Goal: Task Accomplishment & Management: Use online tool/utility

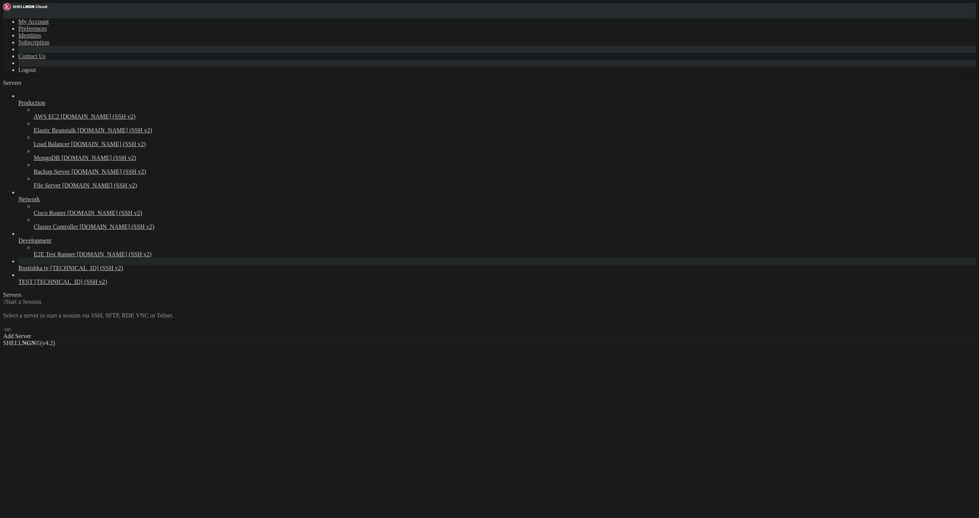
click at [50, 271] on span "[TECHNICAL_ID] (SSH v2)" at bounding box center [86, 268] width 73 height 7
click at [49, 271] on span "Rostishka tv" at bounding box center [33, 268] width 31 height 7
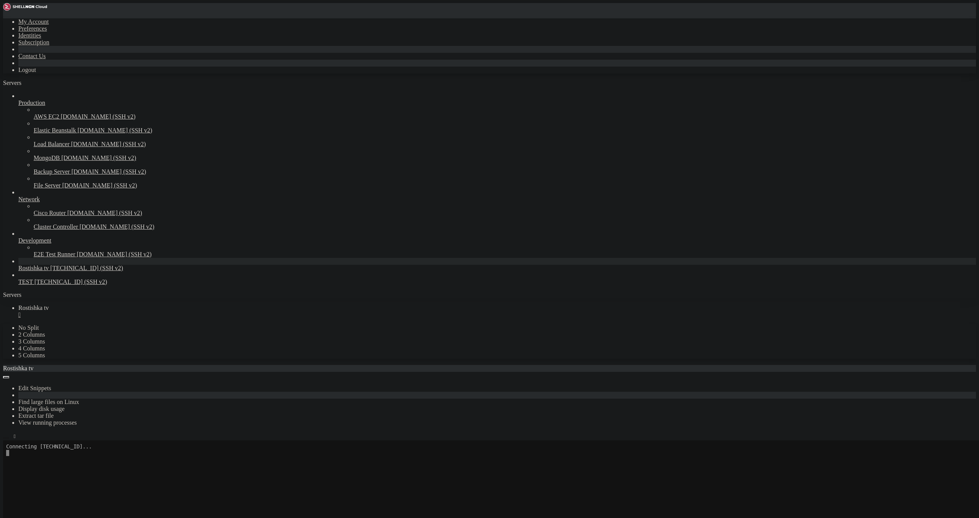
click at [6, 438] on icon "button" at bounding box center [6, 438] width 0 height 0
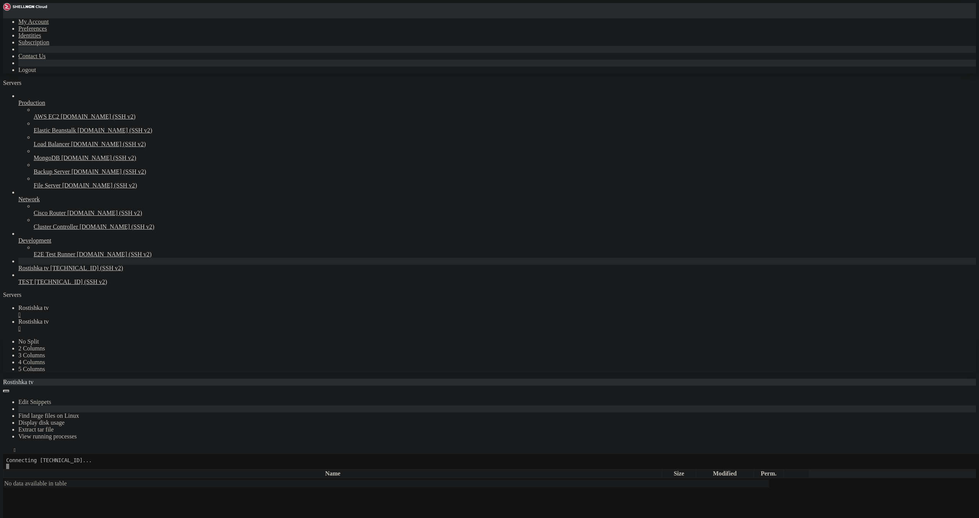
click at [146, 304] on link "Rostishka tv " at bounding box center [497, 311] width 958 height 14
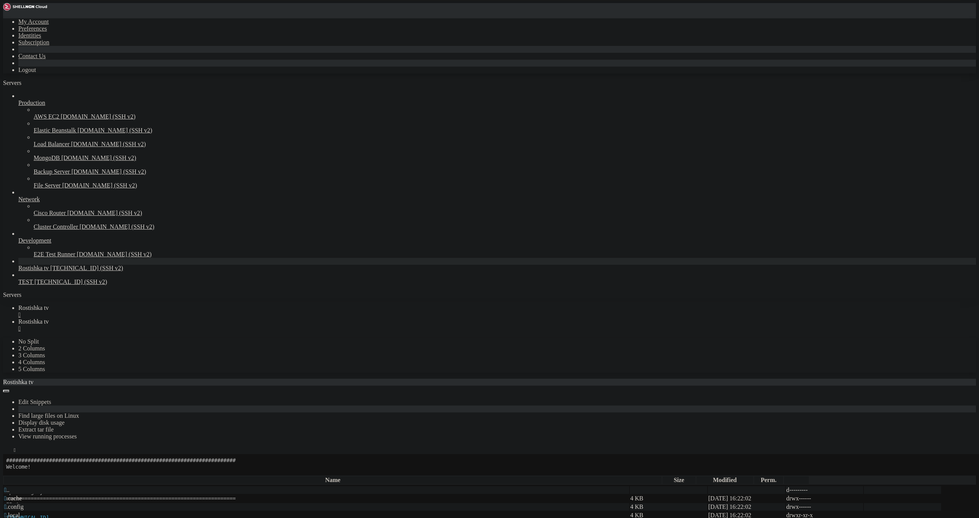
click at [145, 311] on div "" at bounding box center [497, 314] width 958 height 7
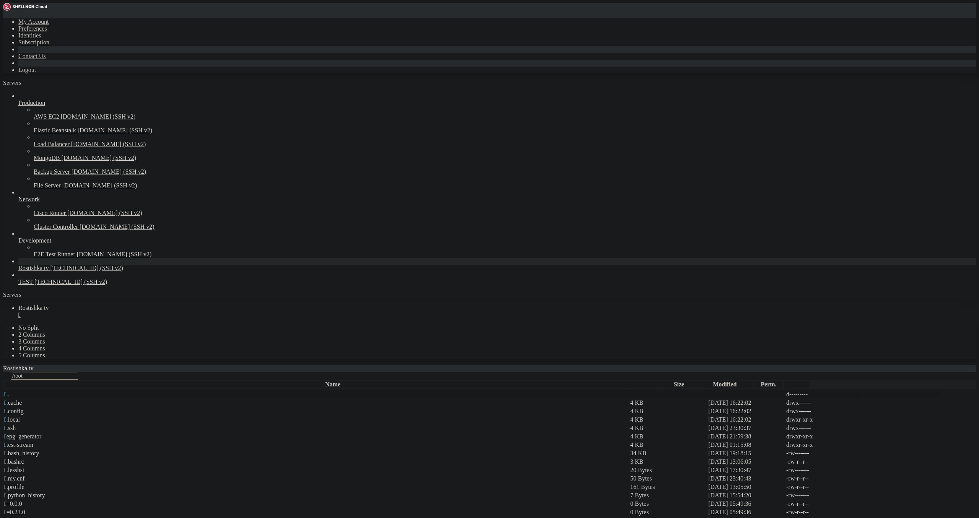
click at [7, 391] on span "" at bounding box center [5, 394] width 2 height 7
click at [14, 416] on span " etc" at bounding box center [9, 419] width 10 height 7
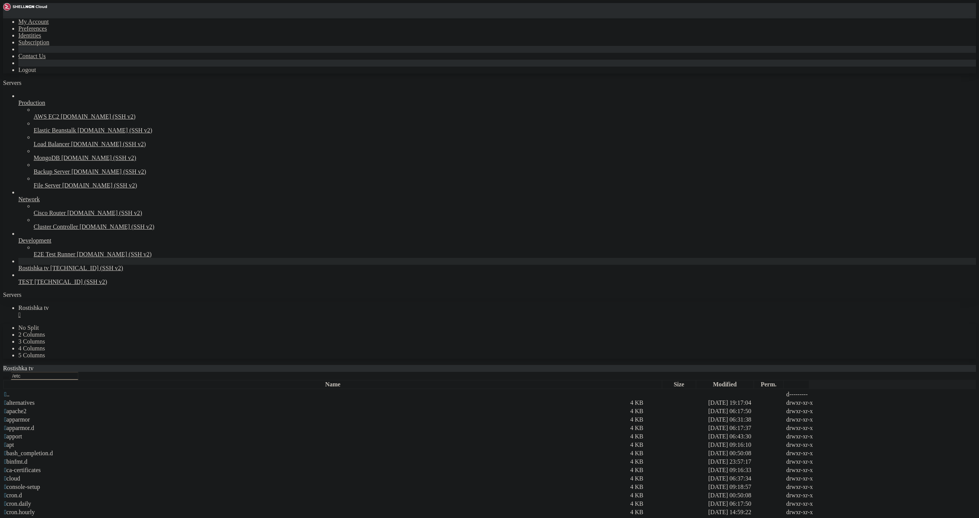
click at [6, 377] on icon "button" at bounding box center [6, 377] width 0 height 0
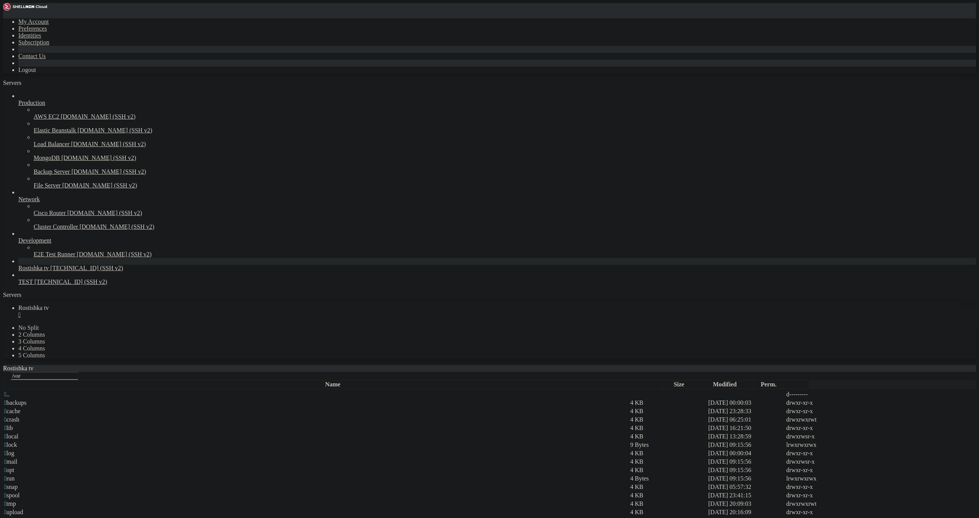
click at [123, 449] on td " log" at bounding box center [316, 453] width 625 height 8
click at [124, 449] on td " log" at bounding box center [316, 453] width 625 height 8
click at [26, 399] on span " apache2" at bounding box center [15, 402] width 22 height 7
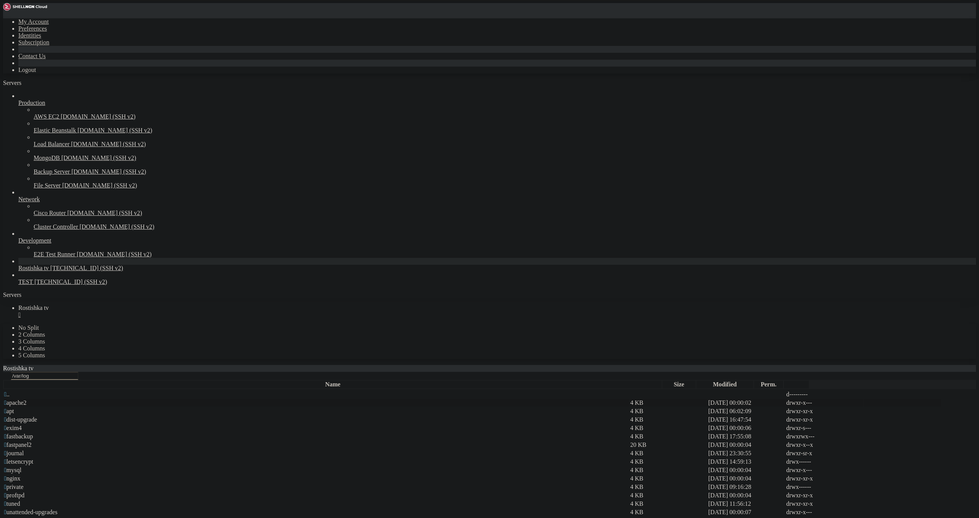
click at [133, 399] on td " apache2" at bounding box center [316, 403] width 625 height 8
type input "/var/log/apache2"
